Goal: Task Accomplishment & Management: Manage account settings

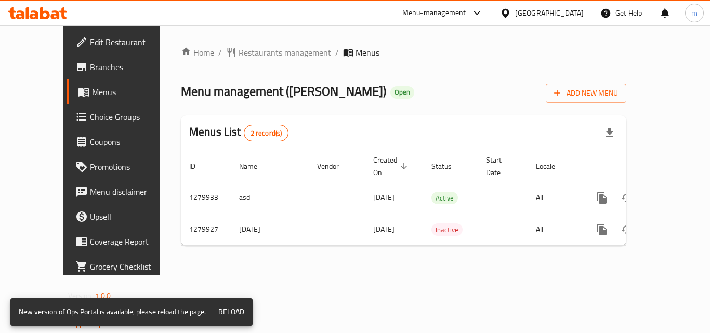
click at [46, 5] on div at bounding box center [37, 13] width 75 height 21
click at [34, 11] on icon at bounding box center [34, 14] width 9 height 9
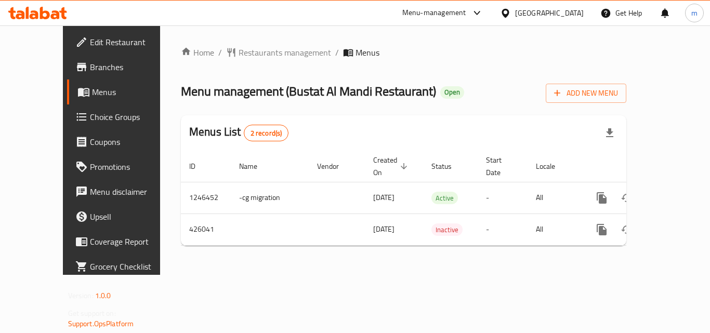
click at [48, 0] on div "Menu-management Oman Get Help m" at bounding box center [355, 13] width 710 height 26
click at [46, 8] on icon at bounding box center [37, 13] width 59 height 12
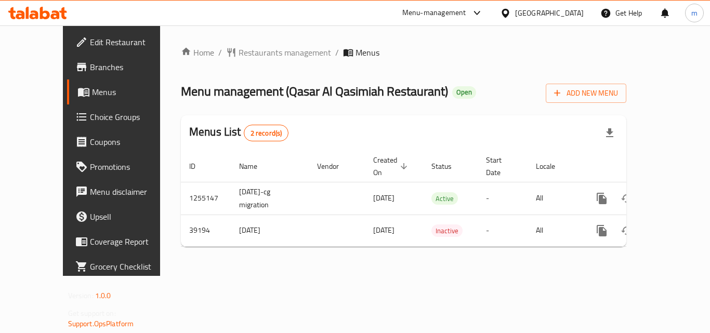
click at [31, 15] on icon at bounding box center [34, 14] width 9 height 9
drag, startPoint x: 241, startPoint y: 90, endPoint x: 382, endPoint y: 89, distance: 140.8
click at [382, 89] on h2 "Menu management ( Sidi Bousaid Restaurant ) Open" at bounding box center [313, 91] width 264 height 17
copy span "( Sidi Bousaid Restaurant )"
click at [572, 10] on div "Qatar" at bounding box center [549, 12] width 69 height 11
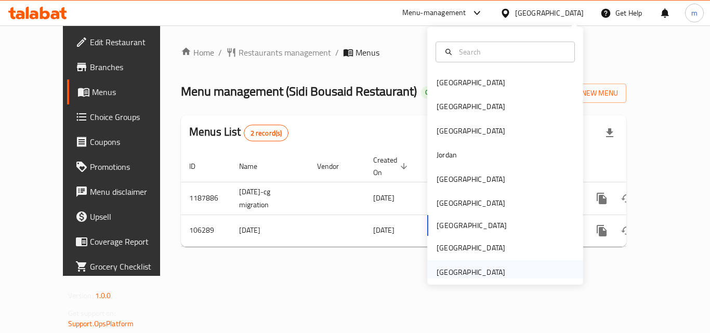
click at [471, 268] on div "United Arab Emirates" at bounding box center [470, 271] width 69 height 11
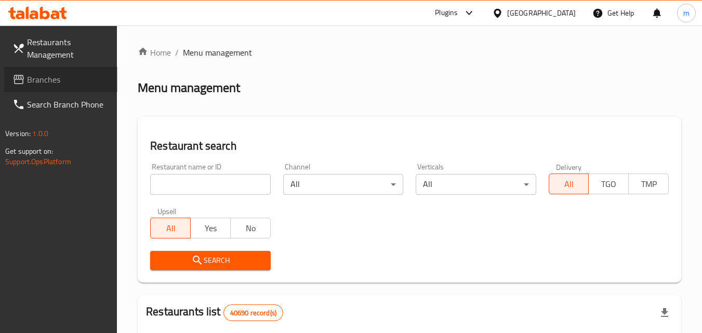
click at [44, 77] on span "Branches" at bounding box center [68, 79] width 82 height 12
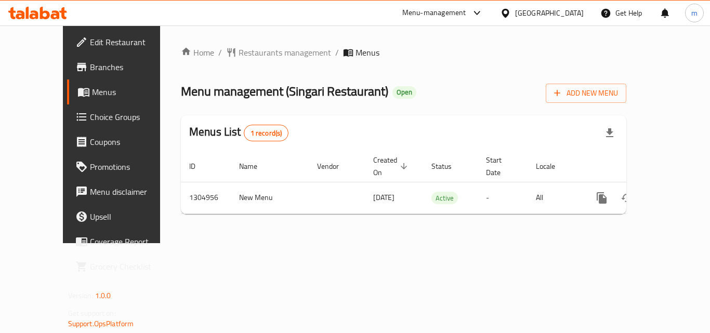
click at [48, 1] on div "Menu-management United Arab Emirates Get Help m" at bounding box center [355, 13] width 710 height 25
click at [48, 4] on div at bounding box center [37, 13] width 75 height 21
click at [56, 19] on icon at bounding box center [55, 14] width 9 height 9
click at [57, 12] on icon at bounding box center [37, 13] width 59 height 12
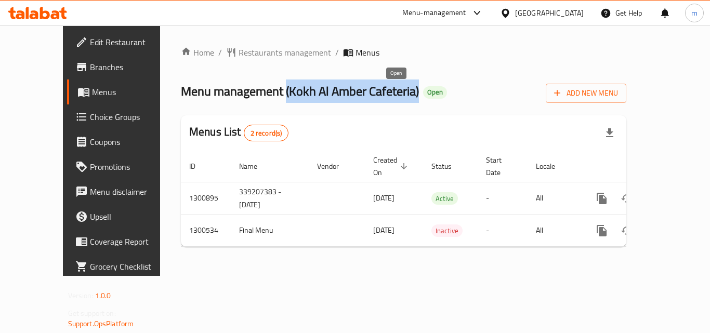
drag, startPoint x: 244, startPoint y: 93, endPoint x: 385, endPoint y: 93, distance: 140.8
click at [385, 93] on h2 "Menu management ( Kokh Al Amber Cafeteria ) Open" at bounding box center [314, 91] width 266 height 17
copy span "( Kokh Al Amber Cafeteria )"
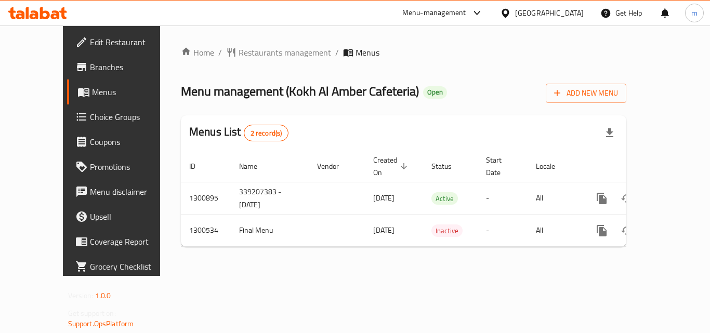
click at [547, 16] on div "[GEOGRAPHIC_DATA]" at bounding box center [549, 12] width 69 height 11
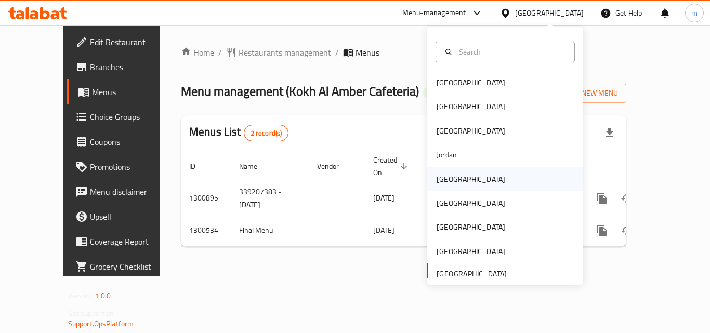
click at [457, 177] on div "[GEOGRAPHIC_DATA]" at bounding box center [470, 179] width 85 height 24
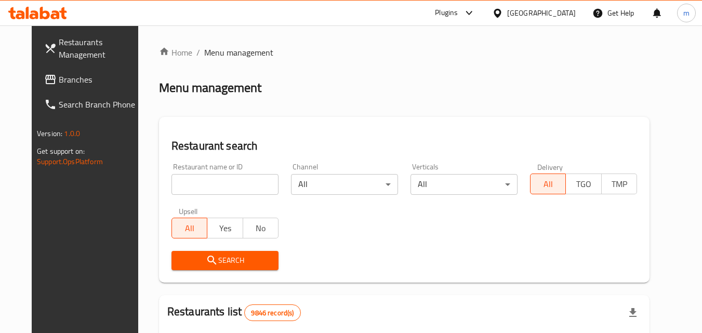
click at [61, 75] on span "Branches" at bounding box center [100, 79] width 82 height 12
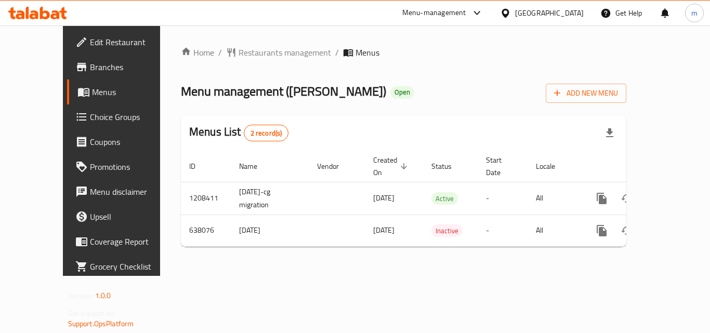
click at [515, 16] on div at bounding box center [507, 12] width 15 height 11
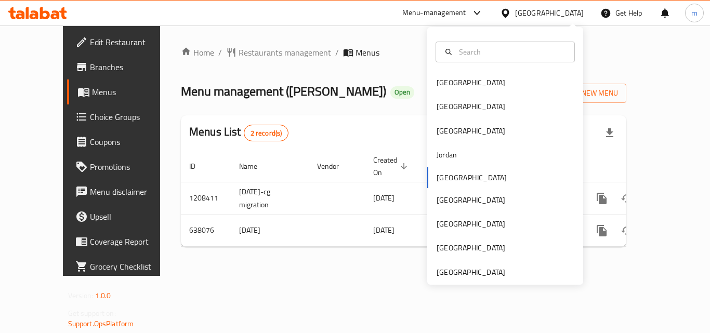
click at [567, 8] on div "[GEOGRAPHIC_DATA]" at bounding box center [549, 12] width 69 height 11
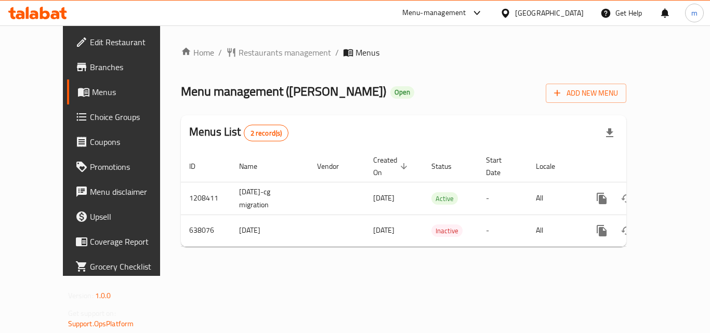
click at [515, 15] on div at bounding box center [507, 12] width 15 height 11
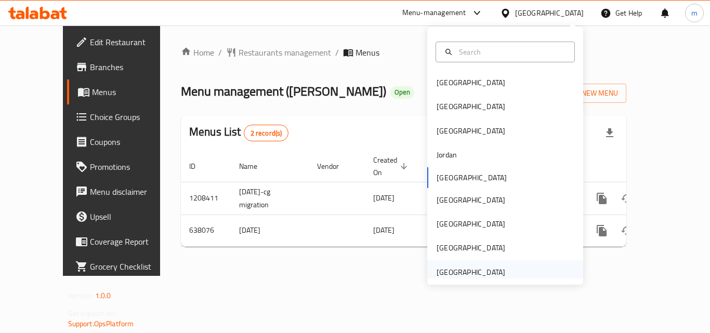
click at [518, 262] on div "[GEOGRAPHIC_DATA]" at bounding box center [505, 272] width 156 height 24
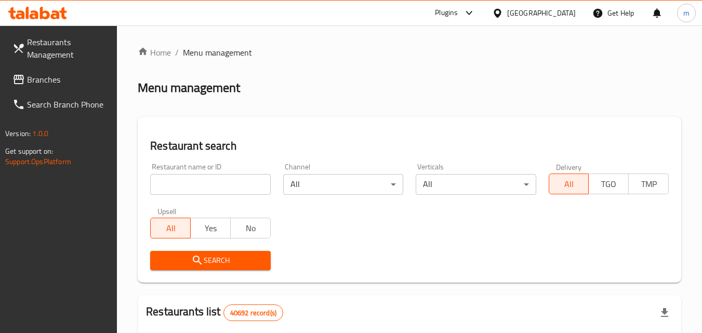
click at [45, 78] on span "Branches" at bounding box center [68, 79] width 82 height 12
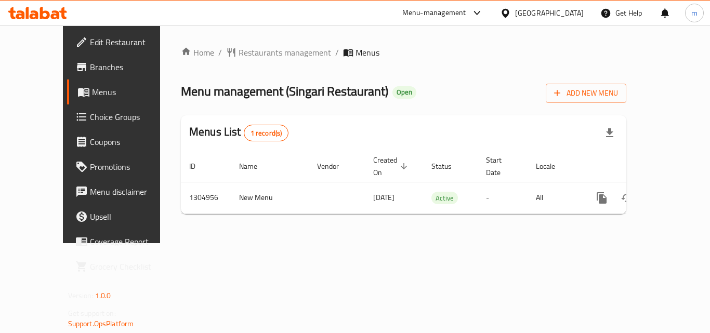
click at [90, 123] on span "Choice Groups" at bounding box center [131, 117] width 83 height 12
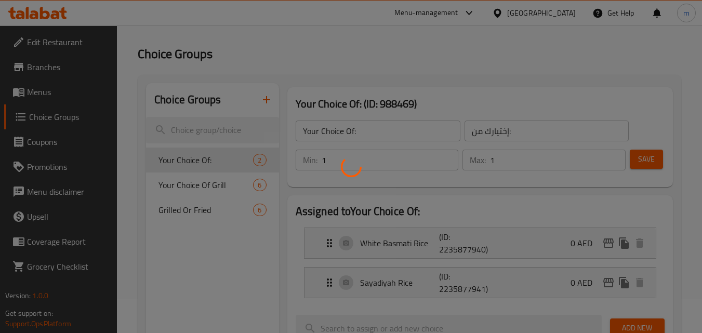
scroll to position [52, 0]
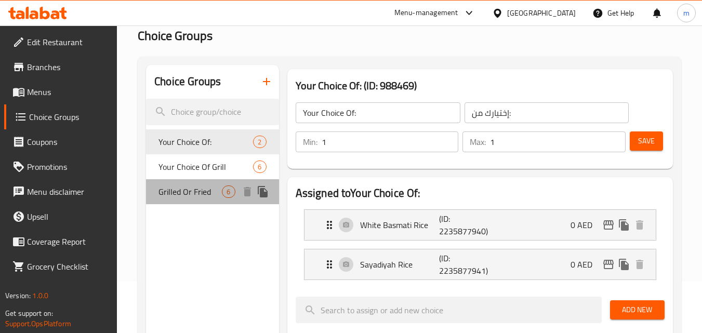
drag, startPoint x: 188, startPoint y: 191, endPoint x: 291, endPoint y: 234, distance: 112.0
click at [188, 191] on span "Grilled Or Fried" at bounding box center [189, 191] width 63 height 12
type input "Grilled Or Fried"
type input "مشوي او مقلي"
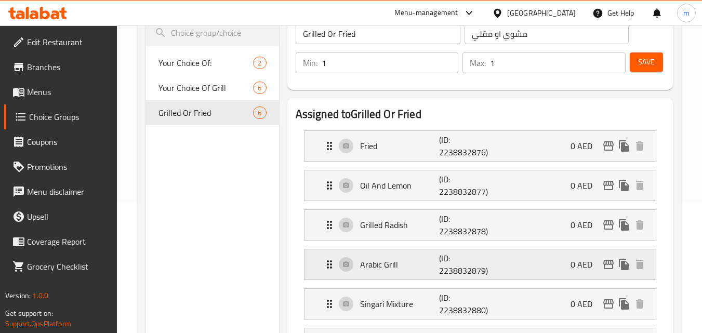
scroll to position [104, 0]
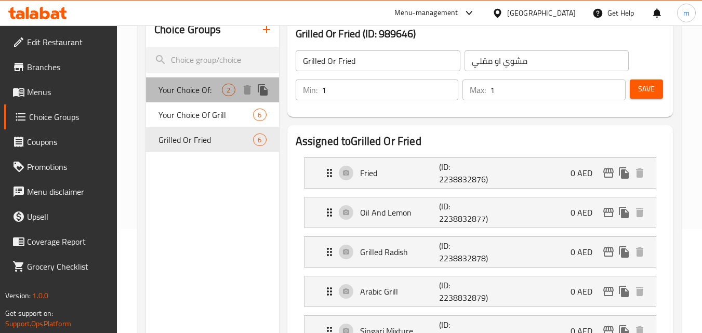
click at [180, 91] on span "Your Choice Of:" at bounding box center [189, 90] width 63 height 12
type input "Your Choice Of:"
type input "إختيارك من:"
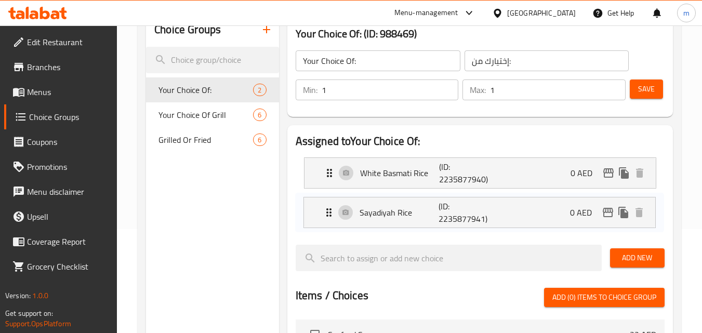
click at [362, 211] on nav "White Basmati Rice (ID: 2235877940) 0 AED Name (En) White Basmati Rice Name (En…" at bounding box center [480, 192] width 369 height 87
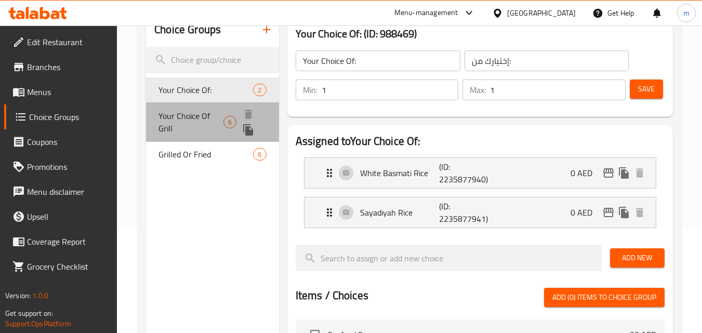
click at [206, 114] on span "Your Choice Of Grill" at bounding box center [190, 122] width 65 height 25
type input "Your Choice Of Grill"
type input "اختيارك من مشوي"
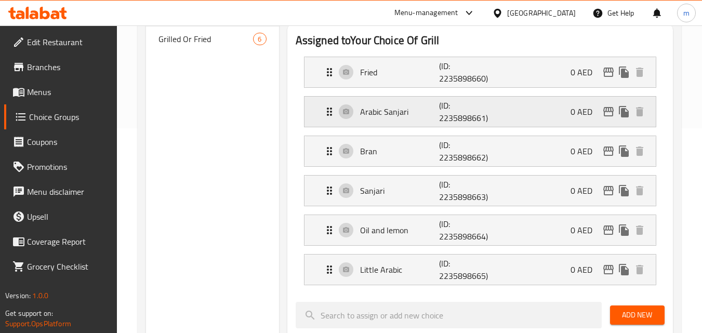
scroll to position [208, 0]
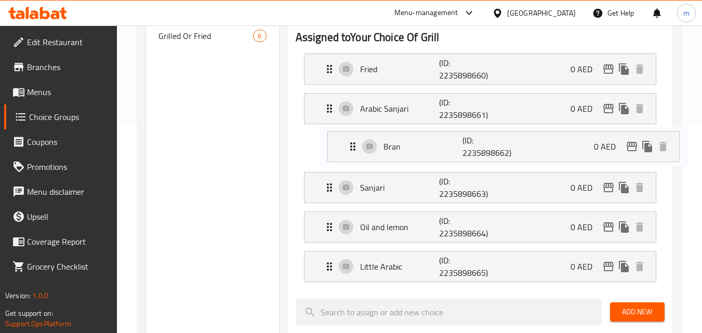
drag, startPoint x: 359, startPoint y: 152, endPoint x: 385, endPoint y: 148, distance: 26.7
click at [385, 148] on nav "Fried (ID: 2235898660) 0 AED Name (En) Fried Name (En) Name (Ar) مقلي Name (Ar)…" at bounding box center [480, 167] width 369 height 245
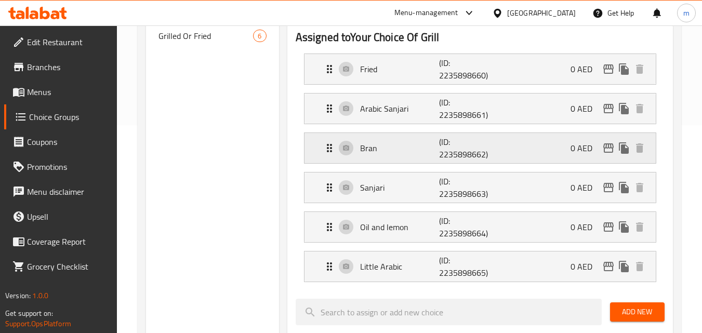
click at [365, 147] on p "Bran" at bounding box center [399, 148] width 79 height 12
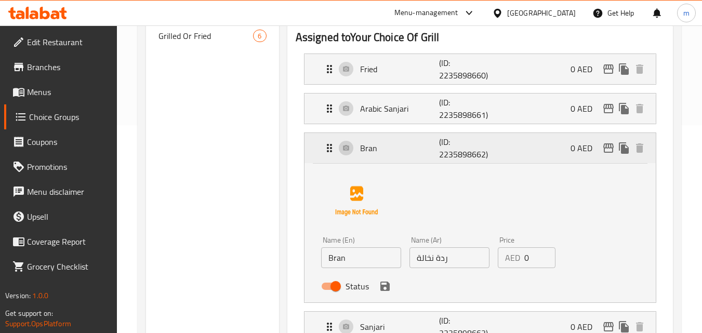
click at [365, 147] on p "Bran" at bounding box center [399, 148] width 79 height 12
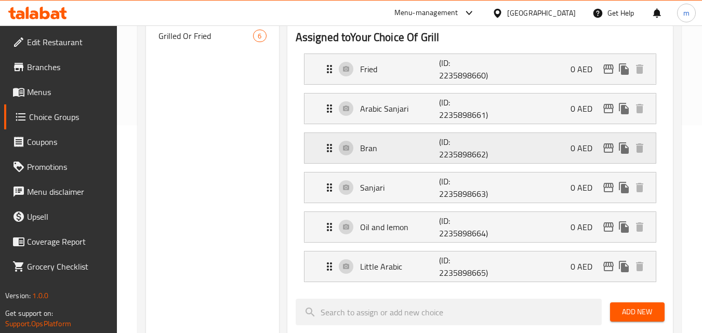
click at [367, 149] on p "Bran" at bounding box center [399, 148] width 79 height 12
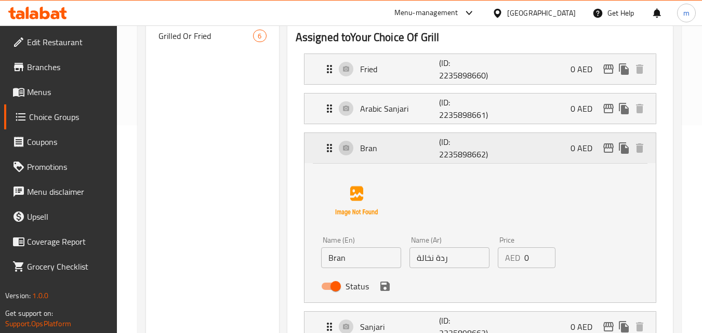
click at [367, 149] on p "Bran" at bounding box center [399, 148] width 79 height 12
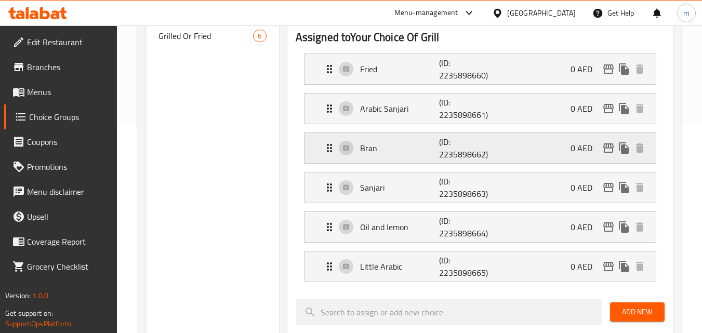
click at [367, 149] on p "Bran" at bounding box center [399, 148] width 79 height 12
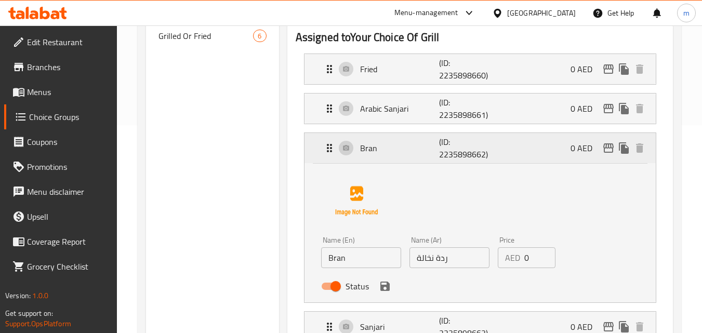
click at [367, 149] on p "Bran" at bounding box center [399, 148] width 79 height 12
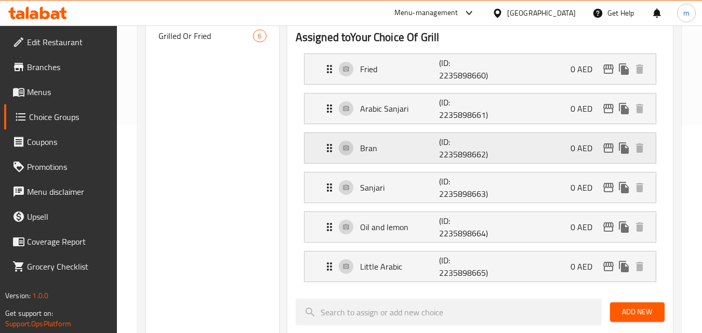
click at [368, 150] on p "Bran" at bounding box center [399, 148] width 79 height 12
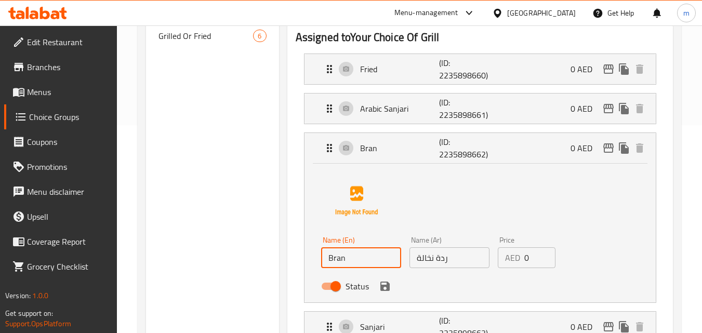
drag, startPoint x: 367, startPoint y: 261, endPoint x: 329, endPoint y: 254, distance: 38.6
click at [329, 254] on input "Bran" at bounding box center [361, 257] width 80 height 21
click at [543, 15] on div "[GEOGRAPHIC_DATA]" at bounding box center [541, 12] width 69 height 11
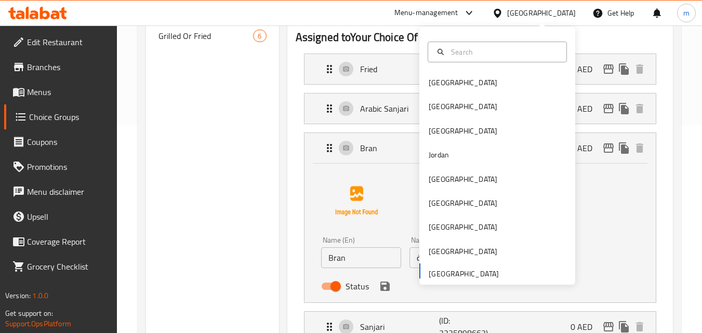
click at [59, 9] on icon at bounding box center [37, 13] width 59 height 12
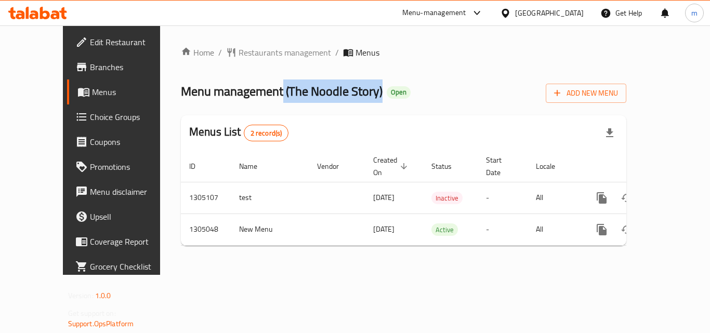
drag, startPoint x: 242, startPoint y: 92, endPoint x: 342, endPoint y: 85, distance: 100.5
click at [342, 85] on span "Menu management ( The Noodle Story )" at bounding box center [282, 90] width 202 height 23
click at [558, 12] on div "[GEOGRAPHIC_DATA]" at bounding box center [549, 12] width 69 height 11
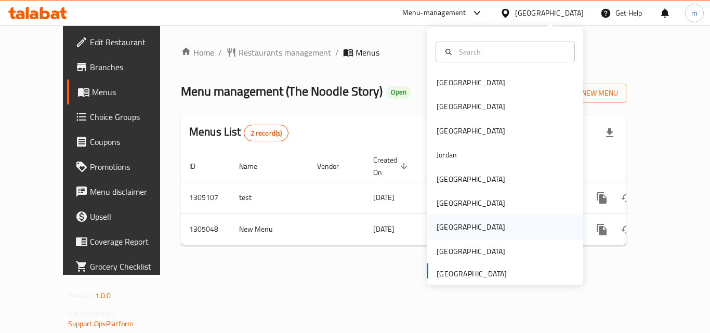
click at [434, 220] on div "[GEOGRAPHIC_DATA]" at bounding box center [470, 227] width 85 height 24
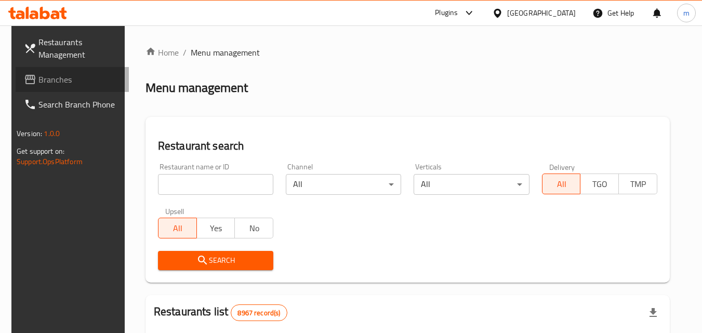
click at [83, 78] on span "Branches" at bounding box center [79, 79] width 82 height 12
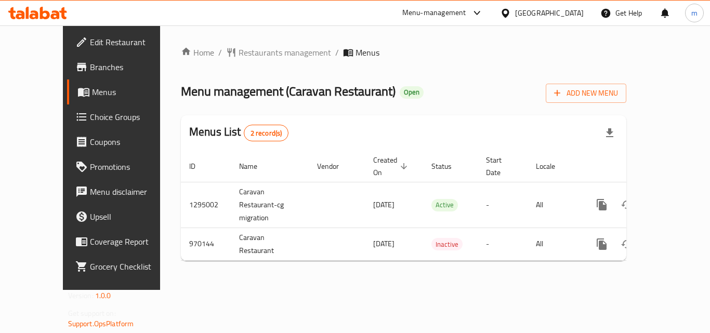
drag, startPoint x: 246, startPoint y: 85, endPoint x: 359, endPoint y: 82, distance: 112.8
click at [359, 82] on div "Menu management ( Caravan Restaurant ) Open Add New Menu" at bounding box center [403, 90] width 445 height 23
copy span "Caravan Restaurant )"
click at [95, 7] on div "Menu-management [GEOGRAPHIC_DATA] Get Help m" at bounding box center [355, 13] width 710 height 25
click at [39, 14] on icon at bounding box center [37, 13] width 59 height 12
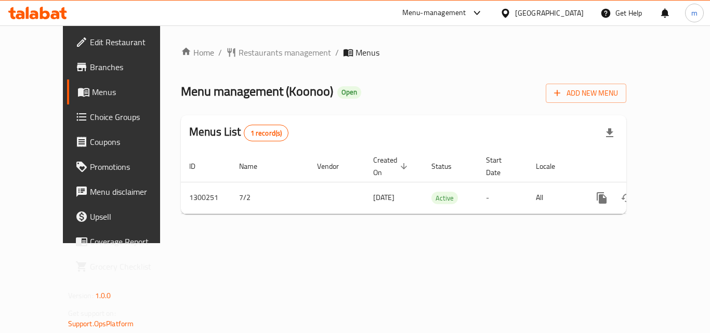
click at [511, 13] on icon at bounding box center [505, 13] width 11 height 11
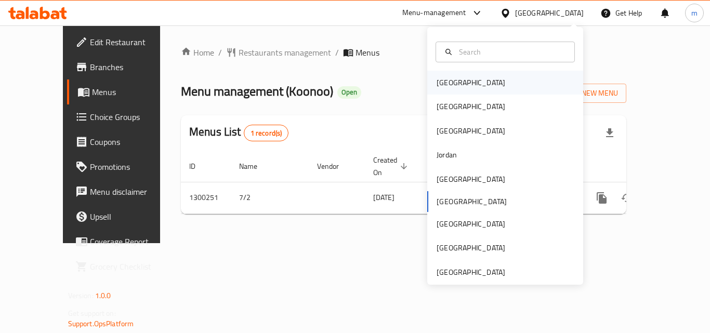
click at [465, 86] on div "[GEOGRAPHIC_DATA]" at bounding box center [505, 83] width 156 height 24
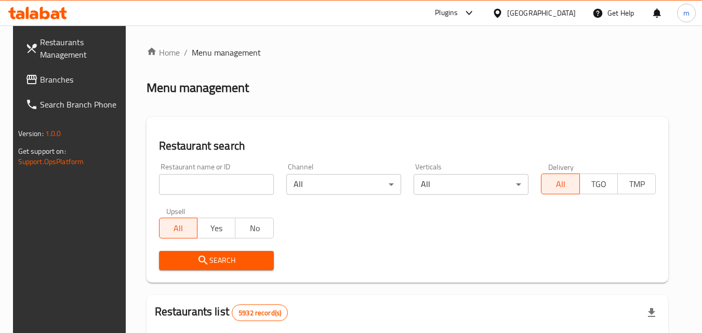
click at [88, 76] on span "Branches" at bounding box center [81, 79] width 82 height 12
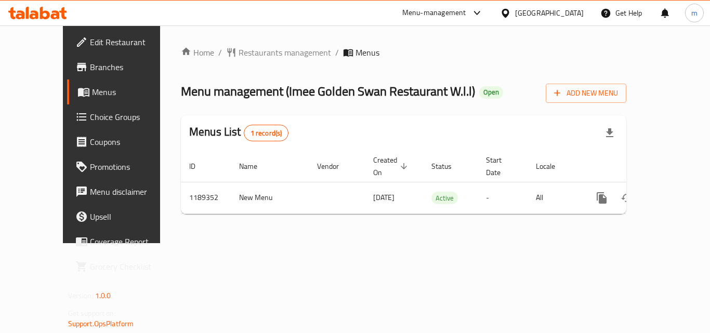
click at [570, 9] on div "[GEOGRAPHIC_DATA]" at bounding box center [549, 12] width 69 height 11
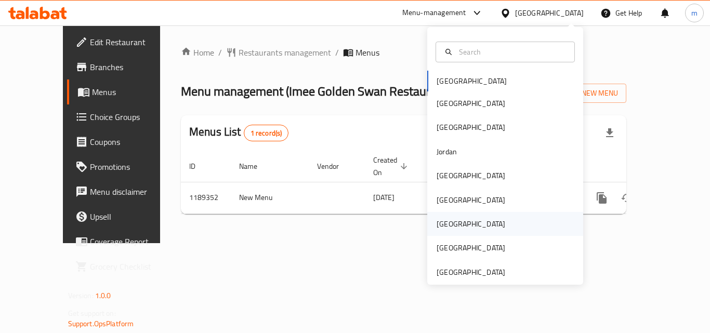
click at [448, 225] on div "[GEOGRAPHIC_DATA]" at bounding box center [470, 224] width 85 height 24
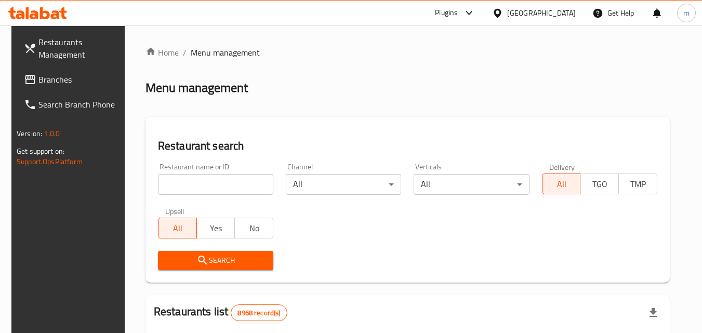
click at [72, 74] on span "Branches" at bounding box center [79, 79] width 82 height 12
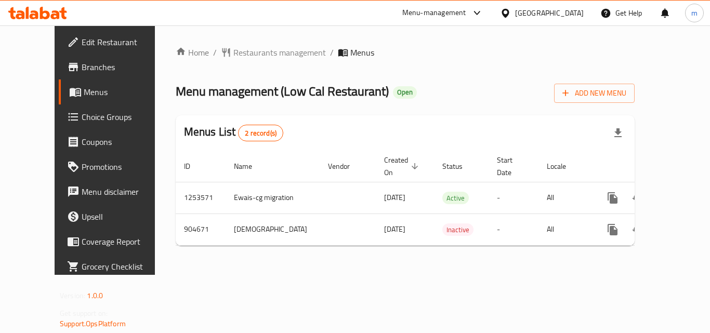
click at [248, 89] on span "Menu management ( Low Cal Restaurant )" at bounding box center [282, 90] width 213 height 23
drag, startPoint x: 245, startPoint y: 87, endPoint x: 356, endPoint y: 77, distance: 111.1
click at [356, 77] on div "Home / Restaurants management / Menus Menu management ( Low Cal Restaurant ) Op…" at bounding box center [405, 150] width 459 height 208
copy span "( Low Cal Restaurant )"
click at [566, 18] on div "[GEOGRAPHIC_DATA]" at bounding box center [549, 12] width 69 height 11
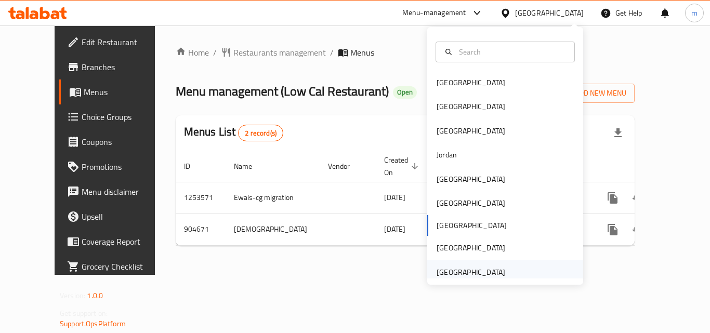
click at [470, 265] on div "[GEOGRAPHIC_DATA]" at bounding box center [470, 272] width 85 height 24
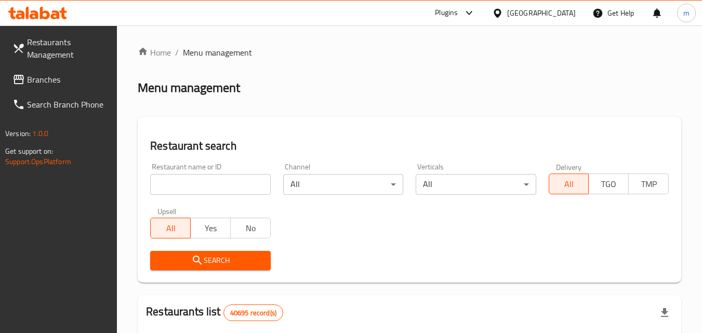
click at [39, 91] on ul "Restaurants Management Branches Search Branch Phone" at bounding box center [54, 73] width 125 height 87
click at [41, 84] on span "Branches" at bounding box center [68, 79] width 82 height 12
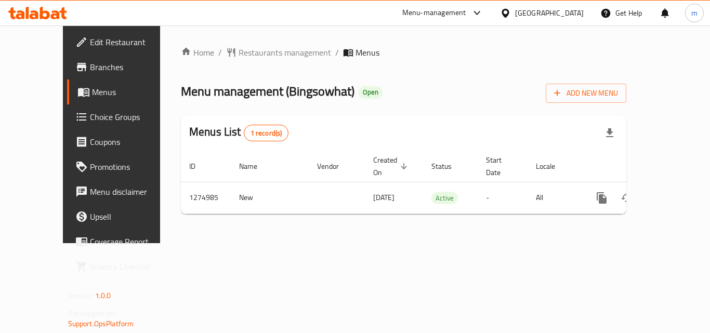
drag, startPoint x: 243, startPoint y: 88, endPoint x: 318, endPoint y: 83, distance: 75.5
click at [318, 83] on h2 "Menu management ( Bingsowhat ) Open" at bounding box center [282, 91] width 202 height 17
copy span "( Bingsowhat )"
click at [556, 10] on div "[GEOGRAPHIC_DATA]" at bounding box center [549, 12] width 69 height 11
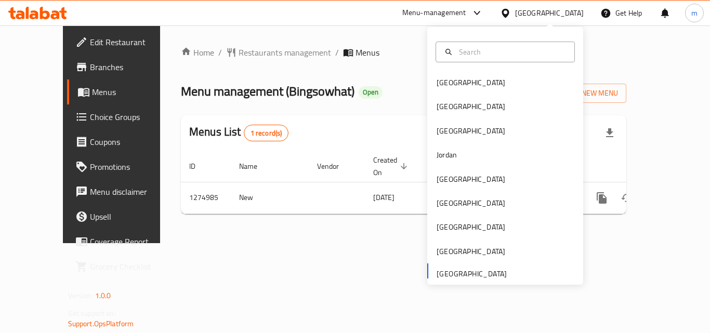
click at [458, 276] on div "[GEOGRAPHIC_DATA] [GEOGRAPHIC_DATA] [GEOGRAPHIC_DATA] [GEOGRAPHIC_DATA] [GEOGRA…" at bounding box center [505, 178] width 156 height 214
click at [29, 15] on icon at bounding box center [37, 13] width 59 height 12
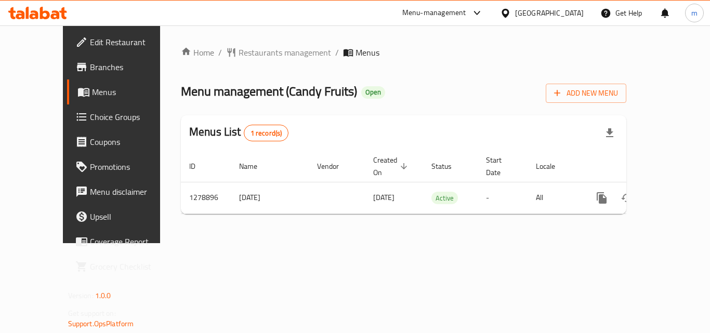
drag, startPoint x: 340, startPoint y: 89, endPoint x: 317, endPoint y: 92, distance: 22.6
click at [317, 92] on span "Menu management ( Candy Fruits )" at bounding box center [269, 90] width 176 height 23
click at [431, 54] on ol "Home / Restaurants management / Menus" at bounding box center [403, 52] width 445 height 12
click at [54, 15] on icon at bounding box center [55, 14] width 9 height 9
click at [55, 14] on icon at bounding box center [37, 13] width 59 height 12
